Goal: Information Seeking & Learning: Understand process/instructions

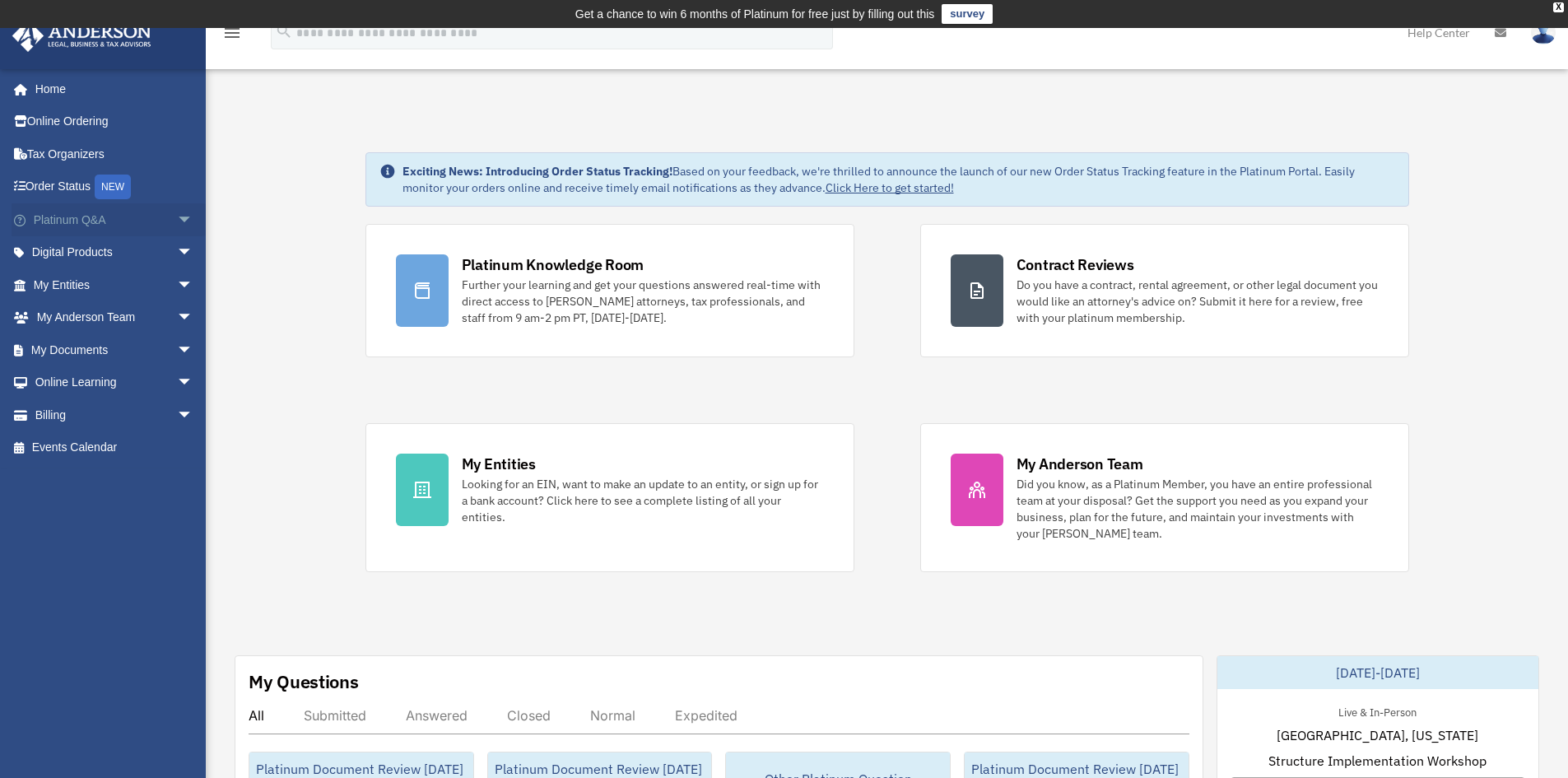
click at [178, 218] on span "arrow_drop_down" at bounding box center [193, 220] width 33 height 33
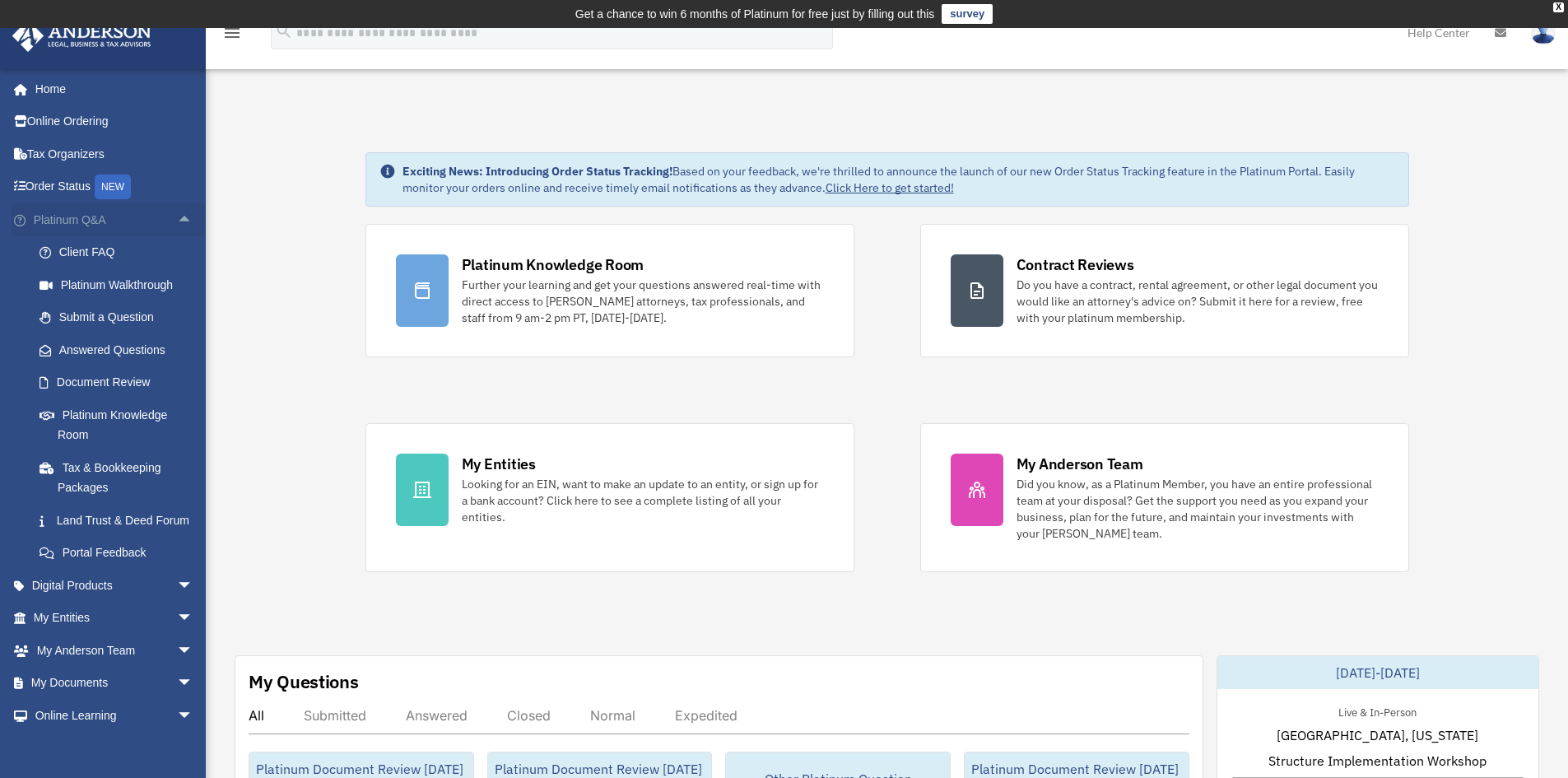
click at [177, 223] on span "arrow_drop_up" at bounding box center [193, 220] width 33 height 33
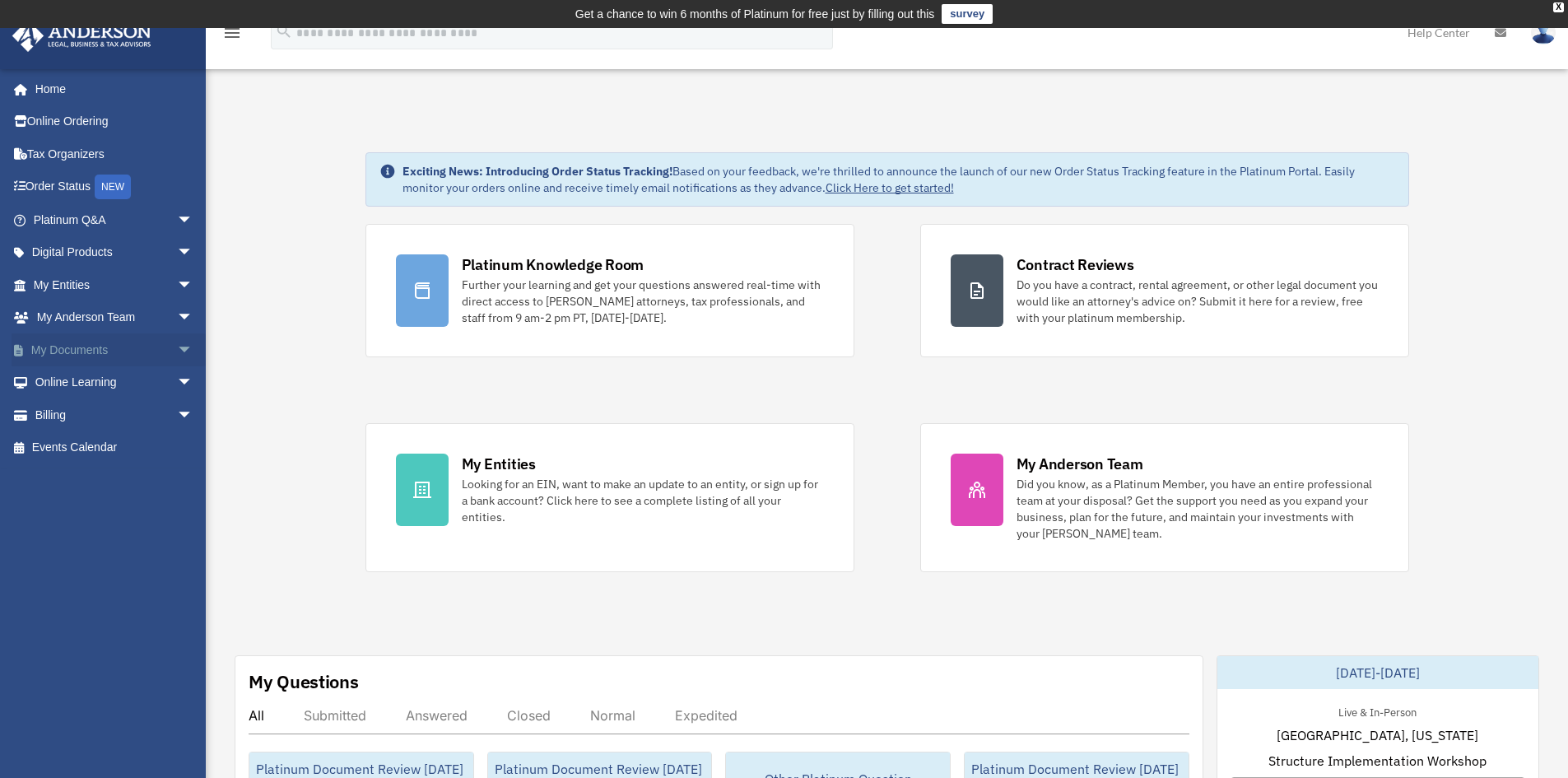
click at [177, 345] on span "arrow_drop_down" at bounding box center [193, 349] width 33 height 33
click at [125, 413] on link "Meeting Minutes" at bounding box center [120, 415] width 195 height 33
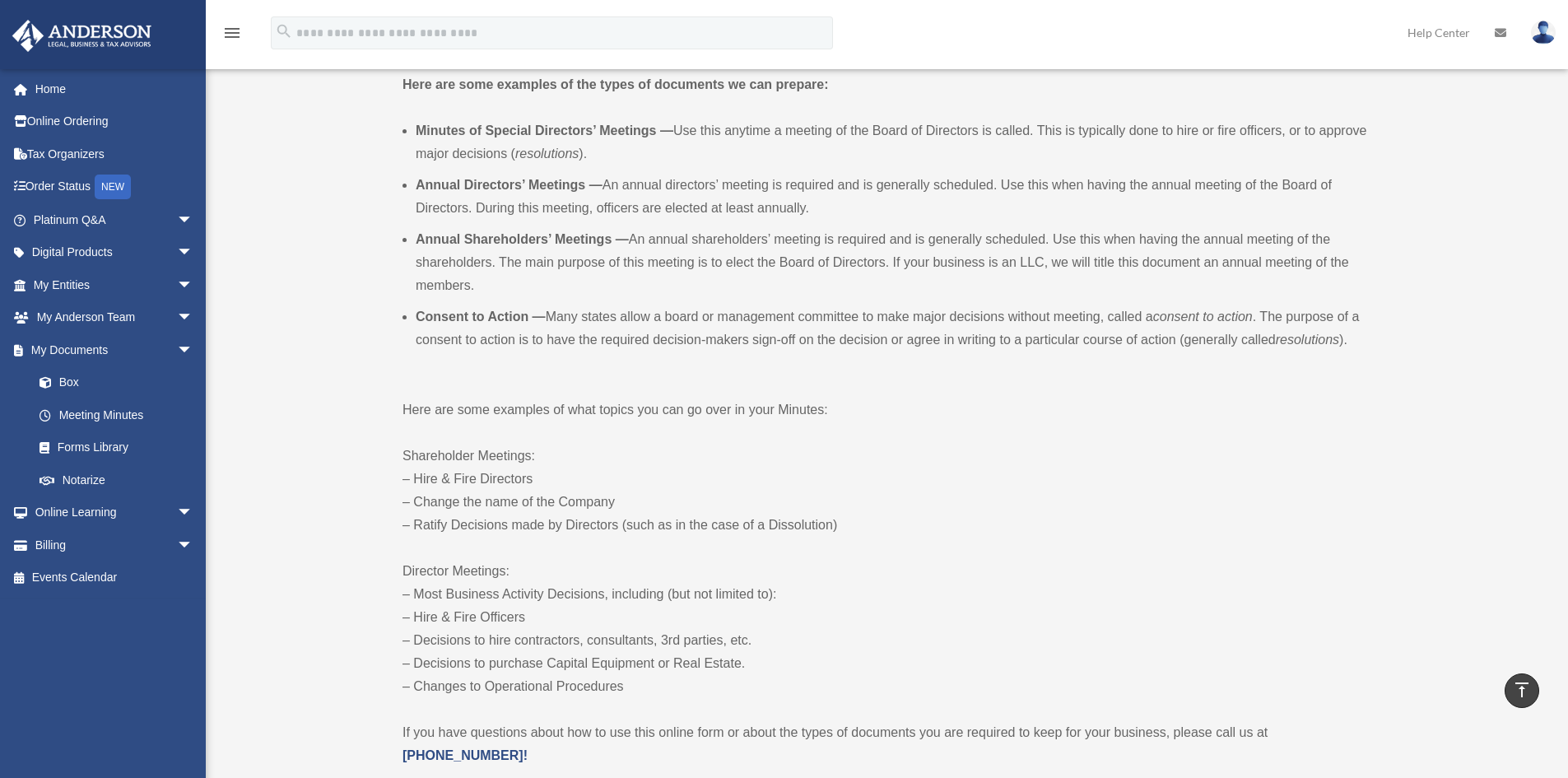
scroll to position [576, 0]
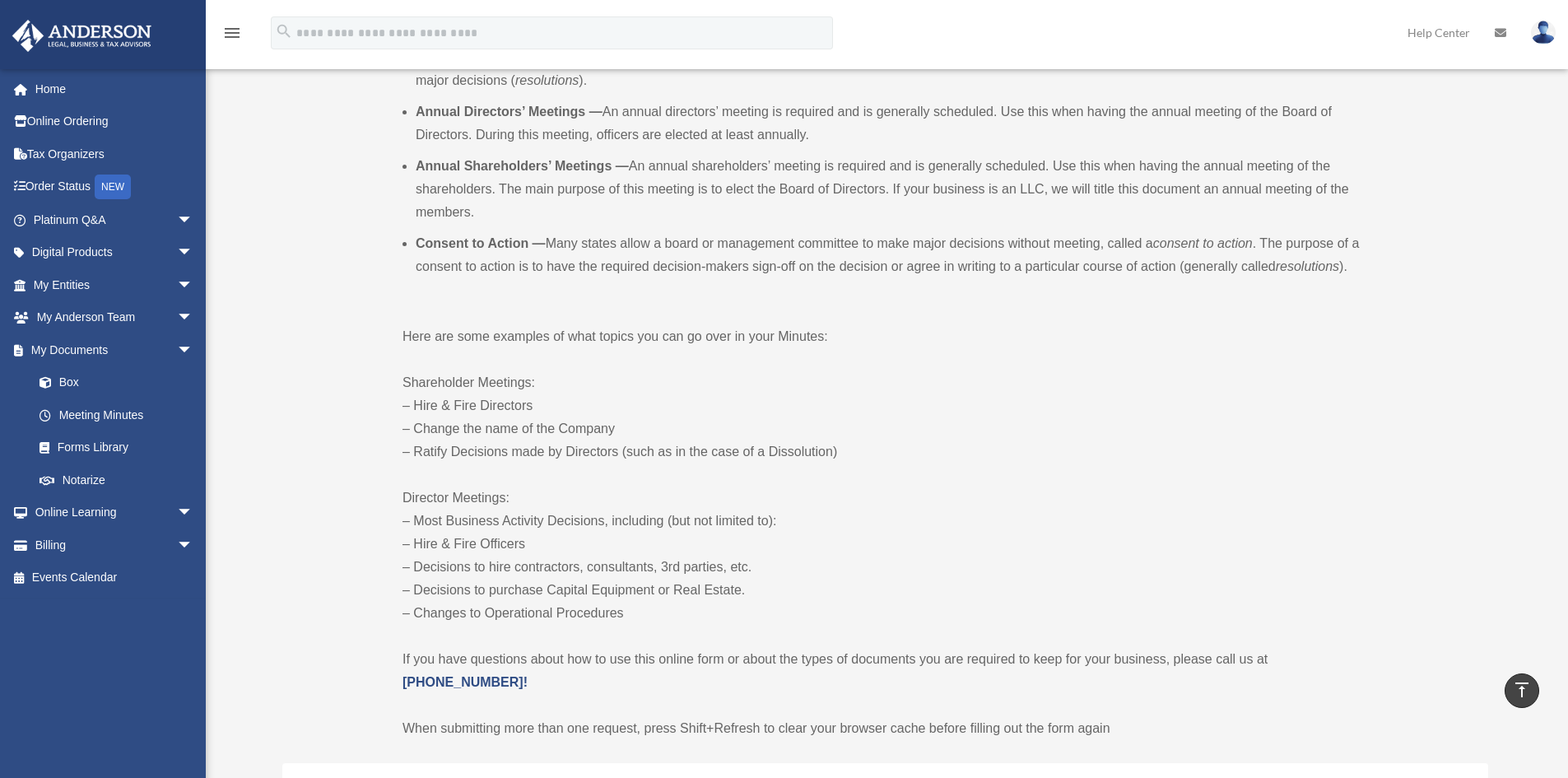
drag, startPoint x: 629, startPoint y: 613, endPoint x: 386, endPoint y: 342, distance: 364.0
copy div "Here are some examples of what topics you can go over in your Minutes: Sharehol…"
